Goal: Check status

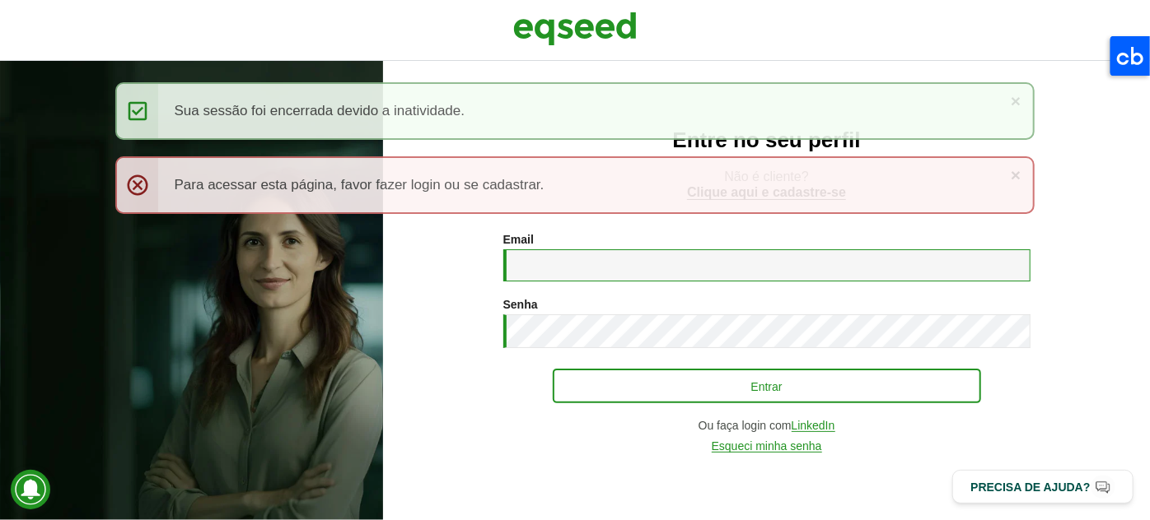
type input "**********"
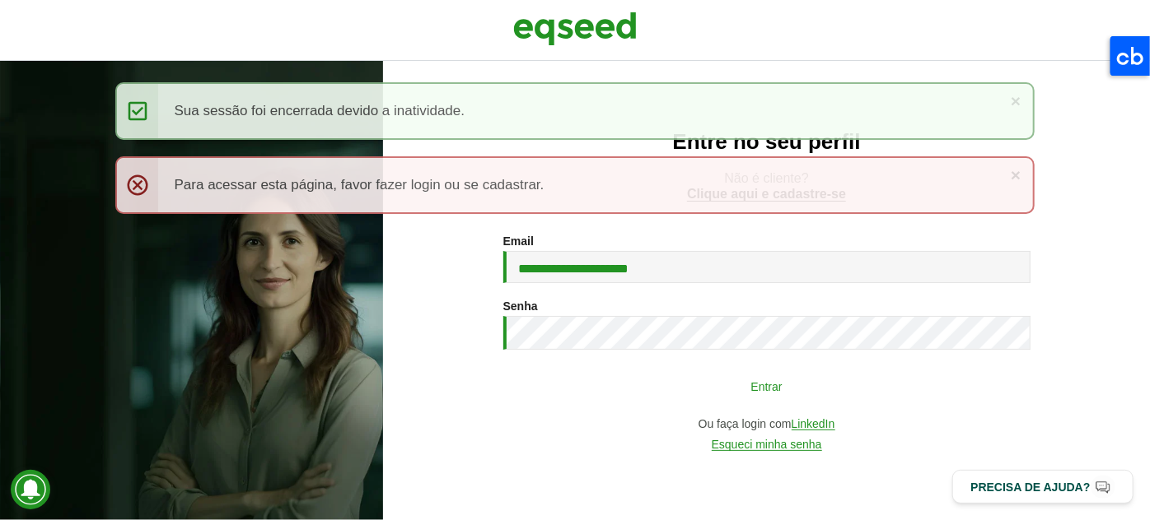
click at [705, 375] on button "Entrar" at bounding box center [767, 386] width 428 height 31
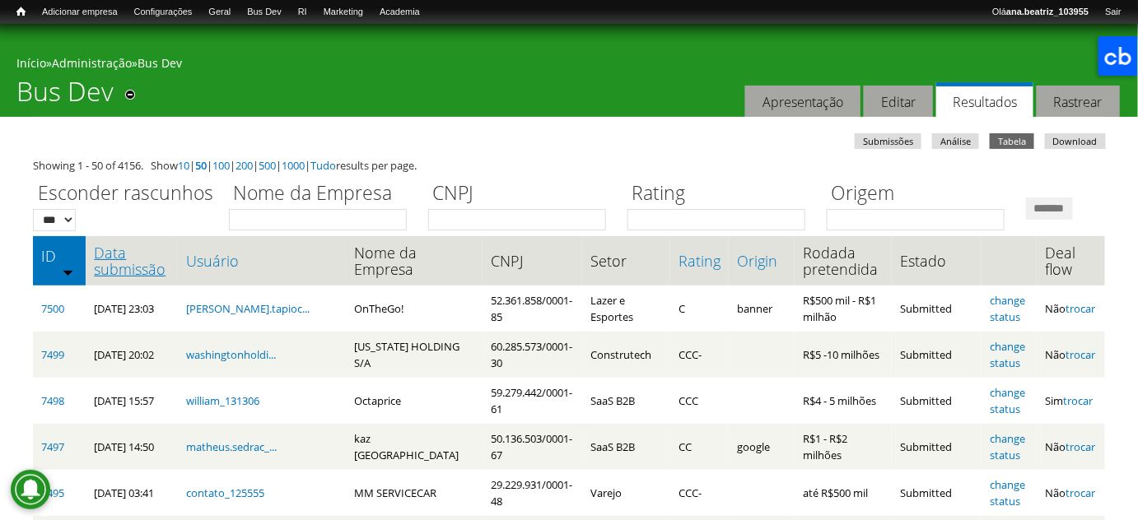
click at [136, 278] on link "Data submissão" at bounding box center [132, 261] width 76 height 33
